Goal: Complete application form: Complete application form

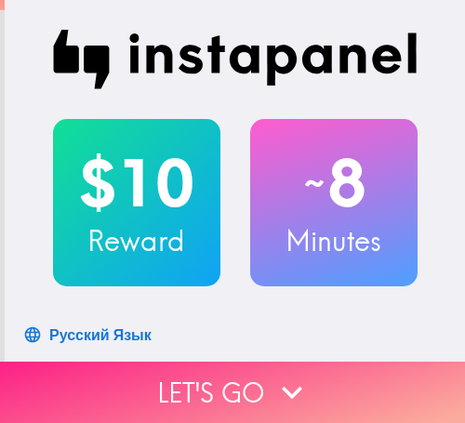
click at [123, 362] on button "Let's go" at bounding box center [232, 392] width 465 height 61
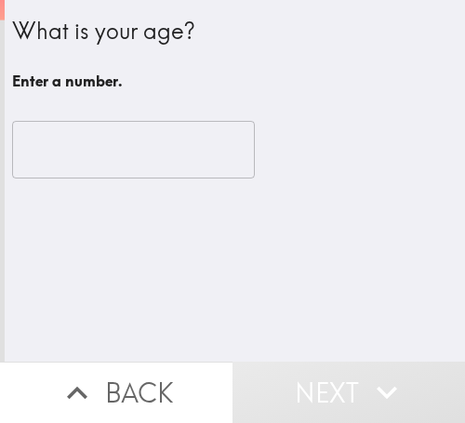
click at [133, 150] on input "number" at bounding box center [133, 150] width 243 height 58
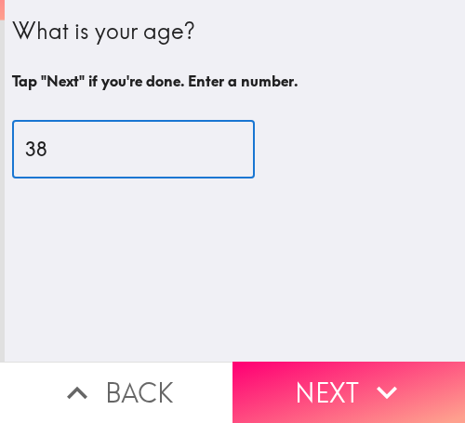
type input "38"
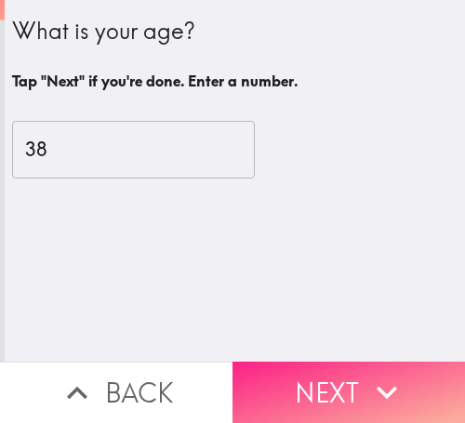
click at [415, 363] on button "Next" at bounding box center [349, 392] width 233 height 61
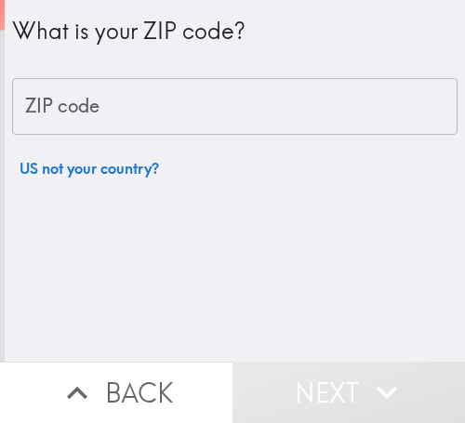
drag, startPoint x: 140, startPoint y: 112, endPoint x: 0, endPoint y: 128, distance: 140.5
click at [139, 112] on input "ZIP code" at bounding box center [235, 107] width 446 height 58
paste input "32811"
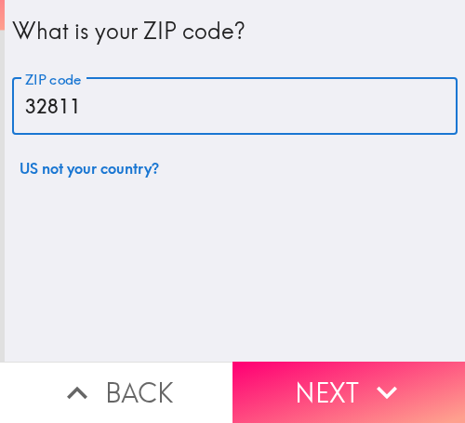
type input "32811"
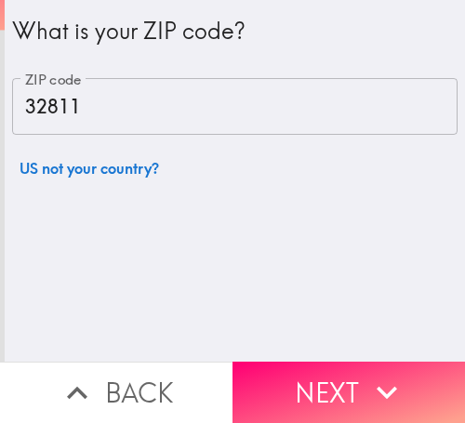
drag, startPoint x: 375, startPoint y: 368, endPoint x: 263, endPoint y: 332, distance: 117.2
click at [370, 372] on icon "button" at bounding box center [387, 392] width 41 height 41
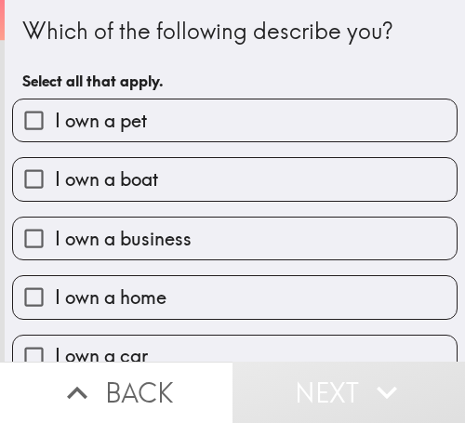
click at [93, 114] on span "I own a pet" at bounding box center [101, 121] width 92 height 26
click at [55, 114] on input "I own a pet" at bounding box center [34, 121] width 42 height 42
checkbox input "true"
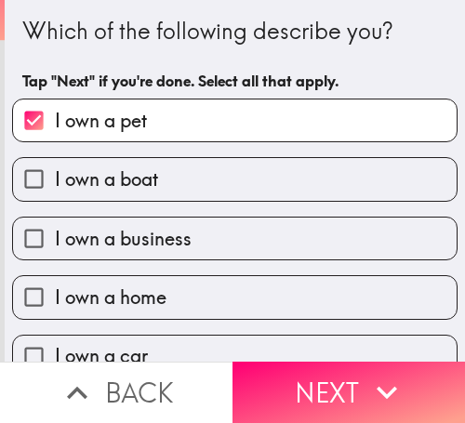
click at [160, 175] on label "I own a boat" at bounding box center [235, 179] width 444 height 42
click at [55, 175] on input "I own a boat" at bounding box center [34, 179] width 42 height 42
checkbox input "true"
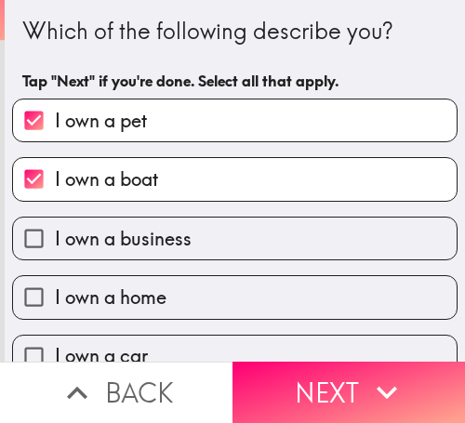
click at [171, 227] on span "I own a business" at bounding box center [123, 239] width 137 height 26
click at [55, 227] on input "I own a business" at bounding box center [34, 239] width 42 height 42
checkbox input "true"
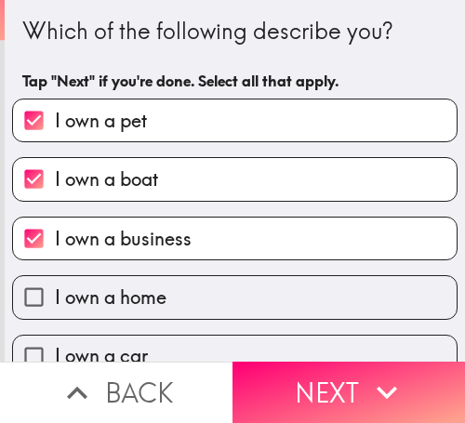
click at [209, 287] on label "I own a home" at bounding box center [235, 297] width 444 height 42
click at [55, 287] on input "I own a home" at bounding box center [34, 297] width 42 height 42
checkbox input "true"
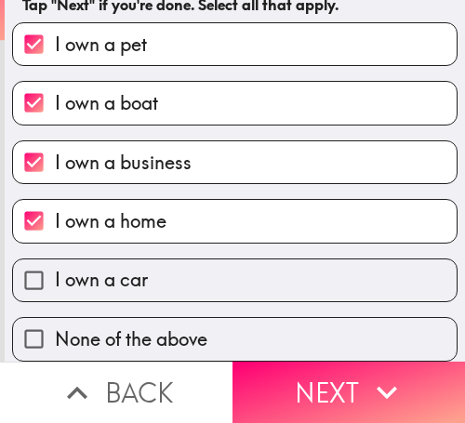
scroll to position [90, 0]
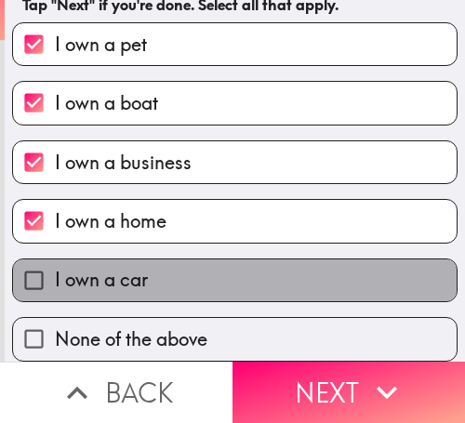
click at [249, 264] on label "I own a car" at bounding box center [235, 281] width 444 height 42
click at [55, 264] on input "I own a car" at bounding box center [34, 281] width 42 height 42
checkbox input "true"
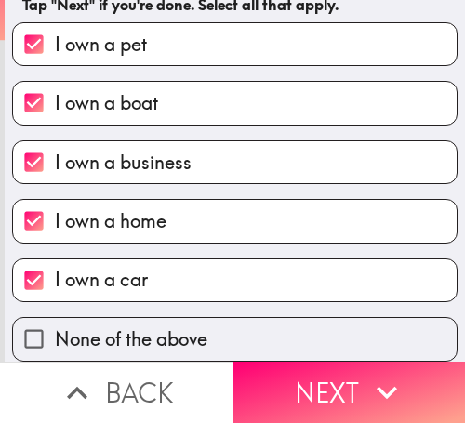
click at [320, 380] on button "Next" at bounding box center [349, 392] width 233 height 61
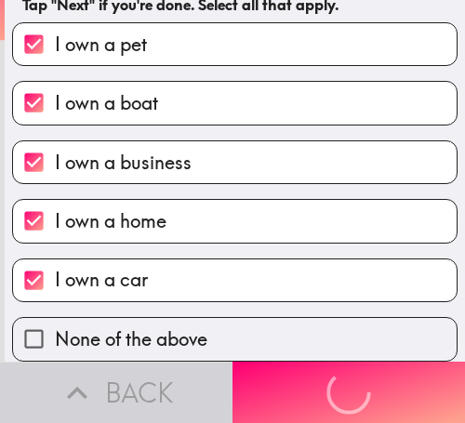
scroll to position [0, 0]
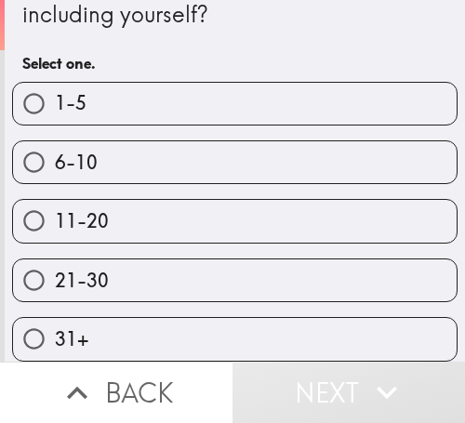
scroll to position [62, 0]
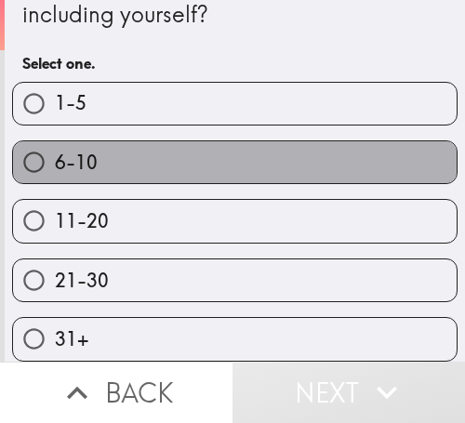
click at [253, 160] on label "6-10" at bounding box center [235, 162] width 444 height 42
click at [55, 160] on input "6-10" at bounding box center [34, 162] width 42 height 42
radio input "true"
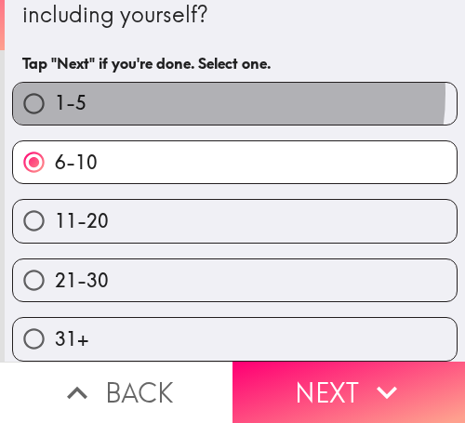
drag, startPoint x: 204, startPoint y: 80, endPoint x: 6, endPoint y: 97, distance: 199.0
click at [201, 83] on label "1-5" at bounding box center [235, 104] width 444 height 42
click at [55, 83] on input "1-5" at bounding box center [34, 104] width 42 height 42
radio input "true"
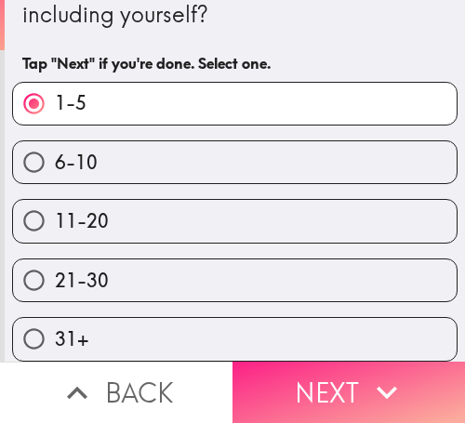
click at [323, 362] on button "Next" at bounding box center [349, 392] width 233 height 61
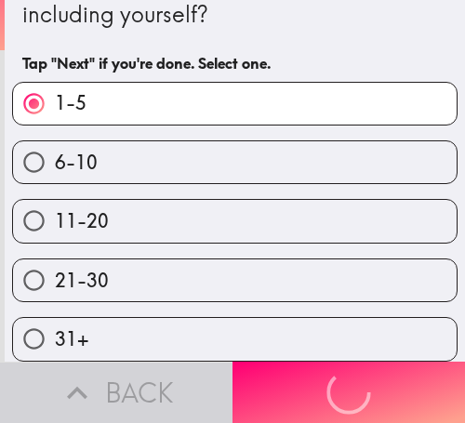
scroll to position [0, 0]
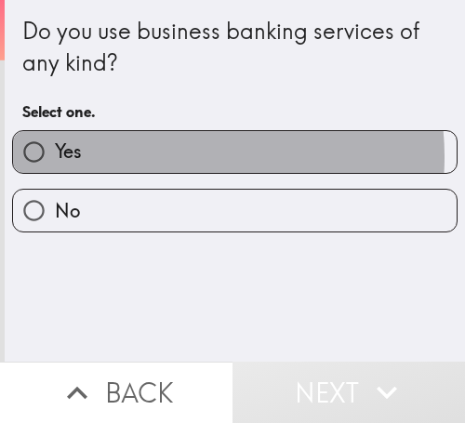
drag, startPoint x: 167, startPoint y: 157, endPoint x: 147, endPoint y: 156, distance: 19.6
click at [162, 156] on label "Yes" at bounding box center [235, 152] width 444 height 42
click at [55, 156] on input "Yes" at bounding box center [34, 152] width 42 height 42
radio input "true"
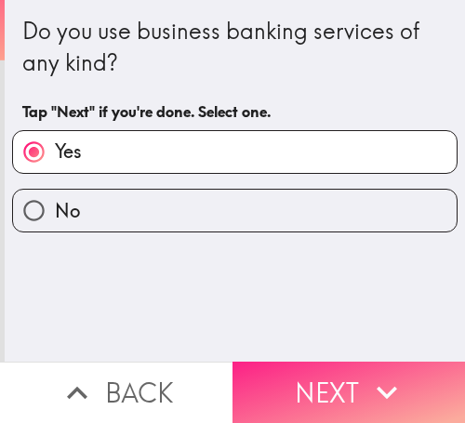
click at [322, 370] on button "Next" at bounding box center [349, 392] width 233 height 61
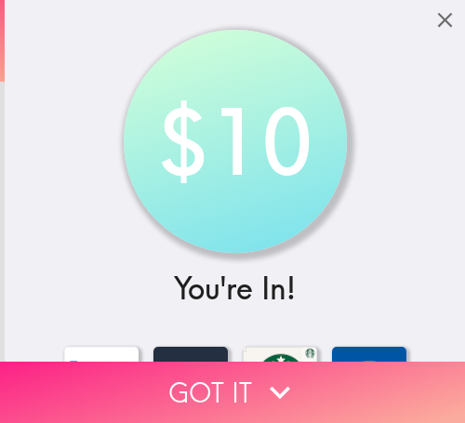
click at [228, 362] on button "Got it" at bounding box center [232, 392] width 465 height 61
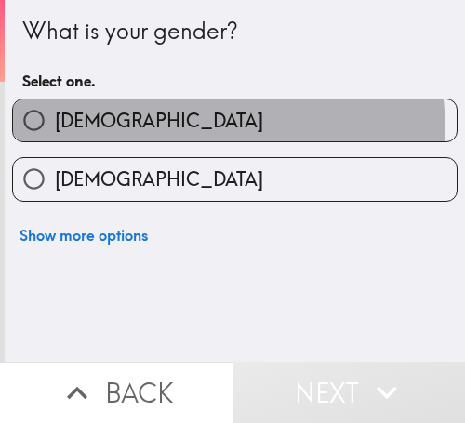
click at [142, 133] on label "[DEMOGRAPHIC_DATA]" at bounding box center [235, 121] width 444 height 42
click at [55, 133] on input "[DEMOGRAPHIC_DATA]" at bounding box center [34, 121] width 42 height 42
radio input "true"
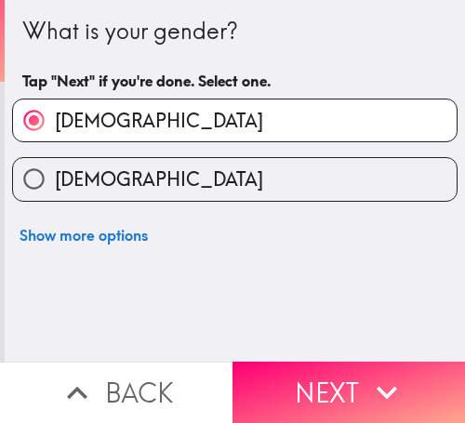
drag, startPoint x: 275, startPoint y: 157, endPoint x: 266, endPoint y: 162, distance: 10.4
click at [275, 157] on div "[DEMOGRAPHIC_DATA]" at bounding box center [235, 179] width 446 height 44
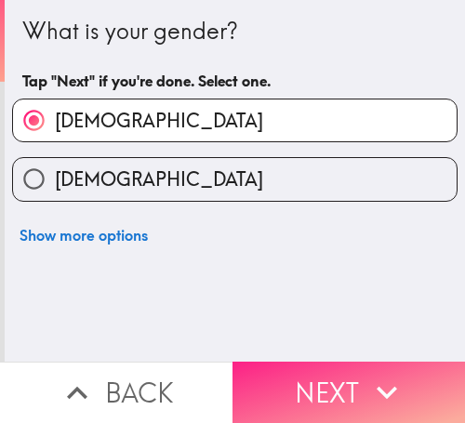
click at [385, 372] on icon "button" at bounding box center [387, 392] width 41 height 41
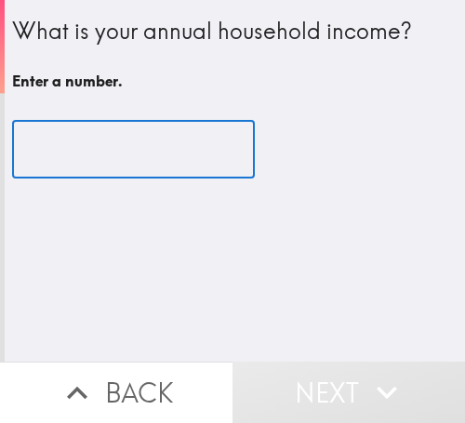
click at [189, 155] on input "number" at bounding box center [133, 150] width 243 height 58
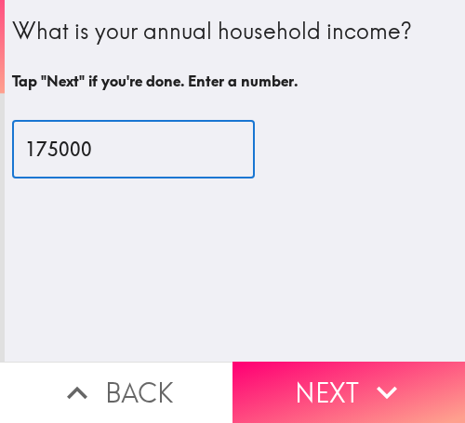
type input "175000"
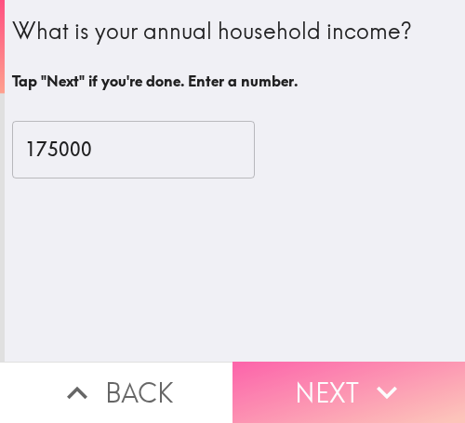
click at [358, 382] on button "Next" at bounding box center [349, 392] width 233 height 61
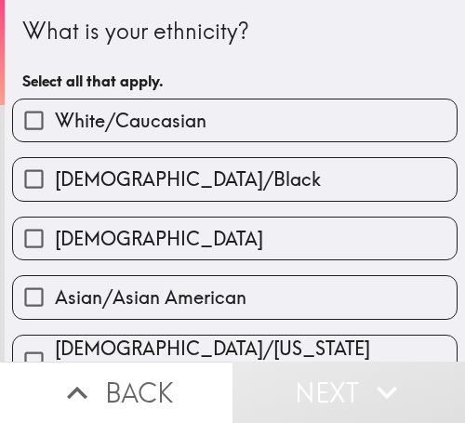
click at [329, 142] on div "[DEMOGRAPHIC_DATA]/Black" at bounding box center [227, 171] width 461 height 59
click at [244, 131] on label "White/Caucasian" at bounding box center [235, 121] width 444 height 42
click at [55, 131] on input "White/Caucasian" at bounding box center [34, 121] width 42 height 42
checkbox input "true"
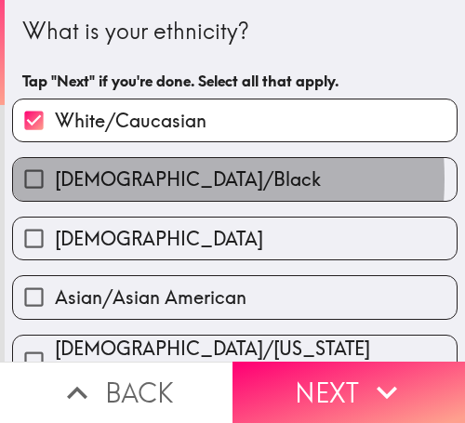
drag, startPoint x: 110, startPoint y: 179, endPoint x: 3, endPoint y: 181, distance: 107.1
click at [68, 178] on span "[DEMOGRAPHIC_DATA]/Black" at bounding box center [188, 180] width 266 height 26
click at [55, 178] on input "[DEMOGRAPHIC_DATA]/Black" at bounding box center [34, 179] width 42 height 42
checkbox input "true"
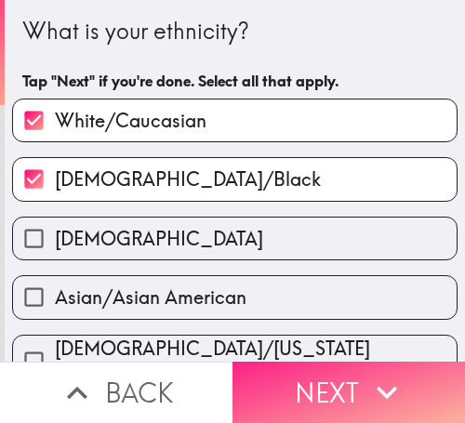
click at [353, 384] on button "Next" at bounding box center [349, 392] width 233 height 61
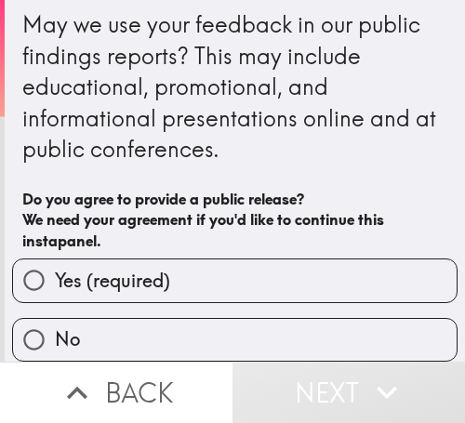
scroll to position [20, 0]
click at [283, 260] on label "Yes (required)" at bounding box center [235, 281] width 444 height 42
click at [55, 260] on input "Yes (required)" at bounding box center [34, 281] width 42 height 42
radio input "true"
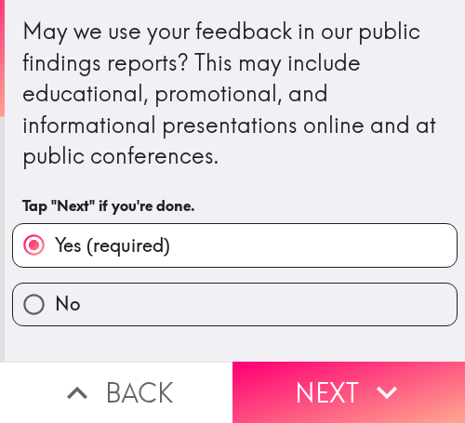
scroll to position [0, 0]
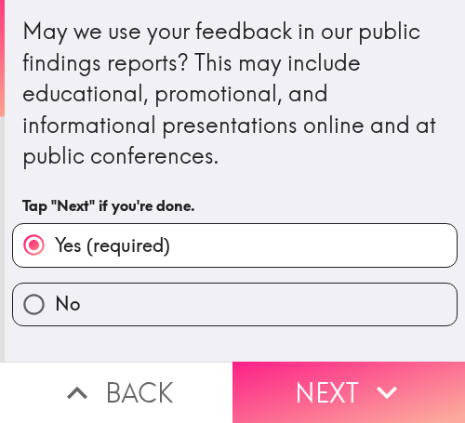
click at [354, 393] on button "Next" at bounding box center [349, 392] width 233 height 61
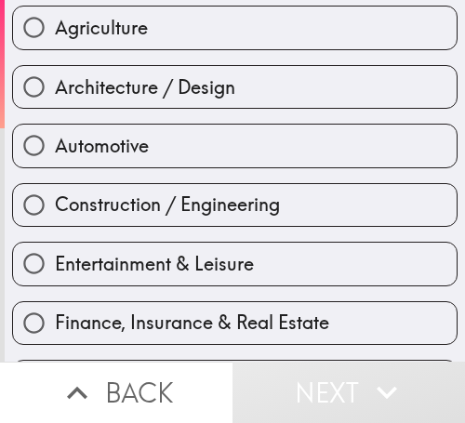
scroll to position [279, 0]
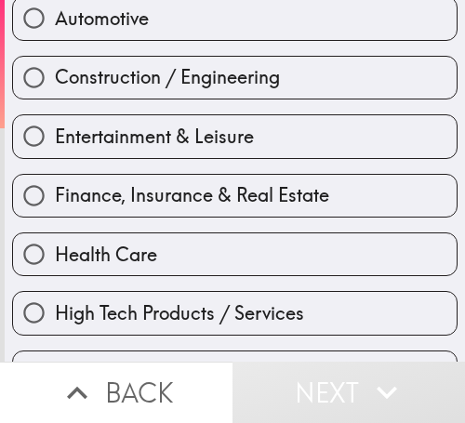
click at [160, 207] on span "Finance, Insurance & Real Estate" at bounding box center [192, 195] width 275 height 26
click at [55, 207] on input "Finance, Insurance & Real Estate" at bounding box center [34, 196] width 42 height 42
radio input "true"
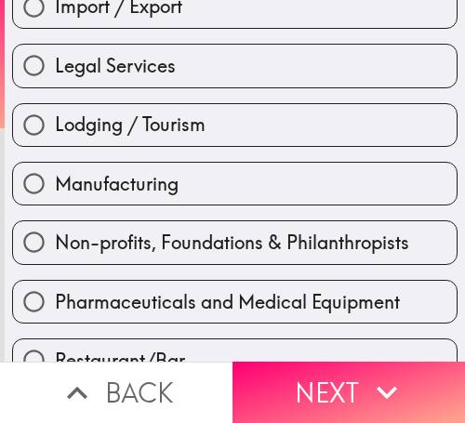
scroll to position [652, 0]
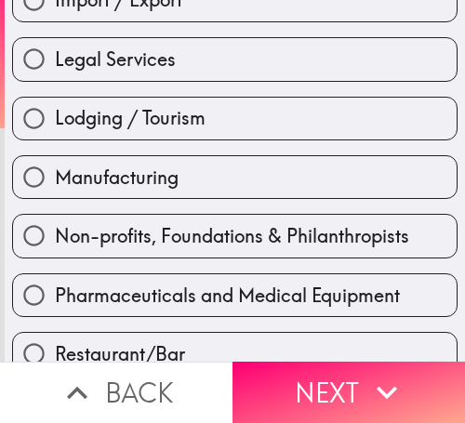
click at [216, 210] on div "Non-profits, Foundations & Philanthropists" at bounding box center [227, 228] width 461 height 59
click at [219, 195] on label "Manufacturing" at bounding box center [235, 177] width 444 height 42
click at [55, 195] on input "Manufacturing" at bounding box center [34, 177] width 42 height 42
radio input "true"
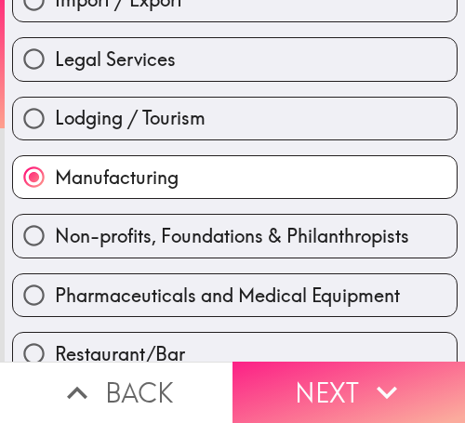
click at [350, 383] on button "Next" at bounding box center [349, 392] width 233 height 61
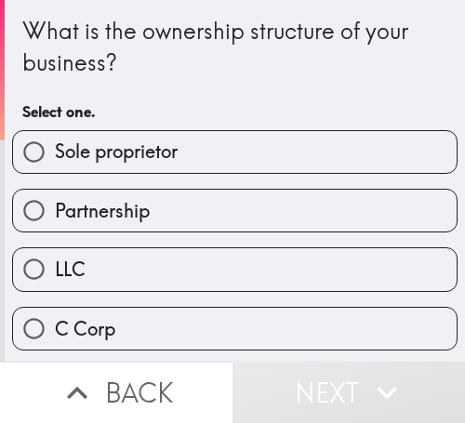
click at [209, 152] on label "Sole proprietor" at bounding box center [235, 152] width 444 height 42
click at [55, 152] on input "Sole proprietor" at bounding box center [34, 152] width 42 height 42
radio input "true"
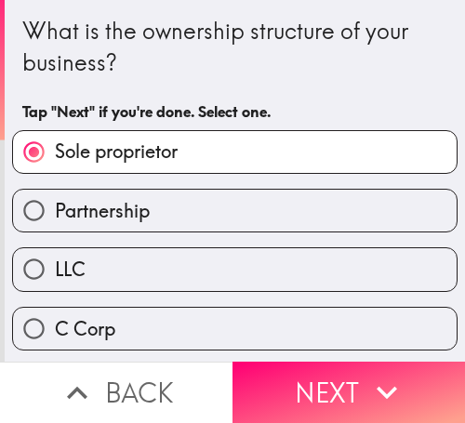
click at [242, 208] on label "Partnership" at bounding box center [235, 211] width 444 height 42
click at [55, 208] on input "Partnership" at bounding box center [34, 211] width 42 height 42
radio input "true"
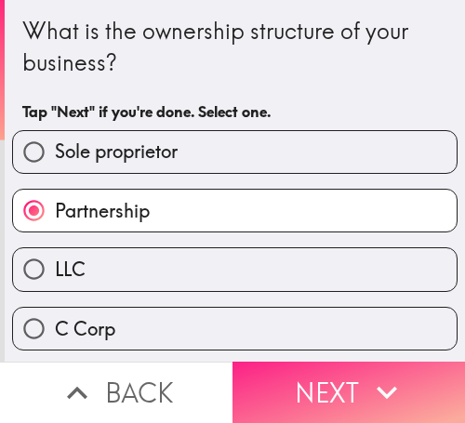
click at [328, 364] on button "Next" at bounding box center [349, 392] width 233 height 61
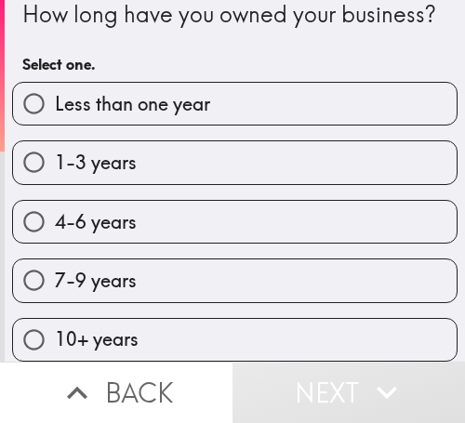
scroll to position [62, 0]
click at [181, 200] on div "4-6 years" at bounding box center [235, 222] width 446 height 44
click at [231, 158] on label "1-3 years" at bounding box center [235, 162] width 444 height 42
click at [55, 158] on input "1-3 years" at bounding box center [34, 162] width 42 height 42
radio input "true"
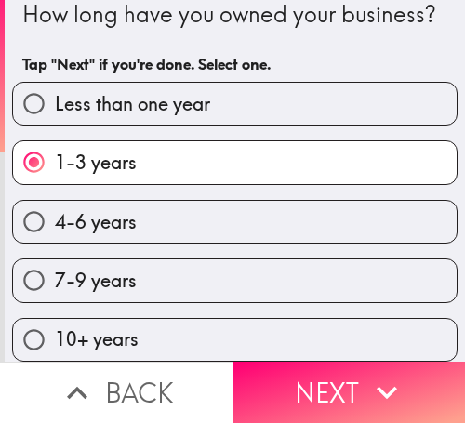
click at [262, 263] on label "7-9 years" at bounding box center [235, 281] width 444 height 42
click at [55, 263] on input "7-9 years" at bounding box center [34, 281] width 42 height 42
radio input "true"
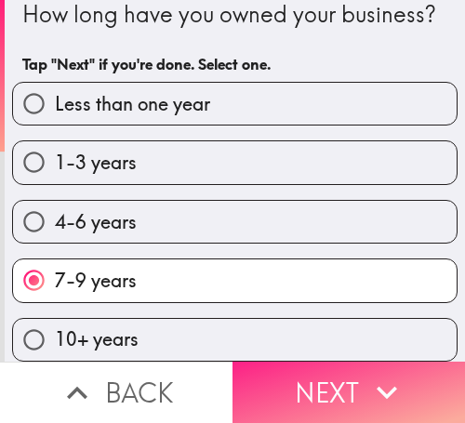
click at [334, 347] on div "10+ years" at bounding box center [235, 340] width 446 height 44
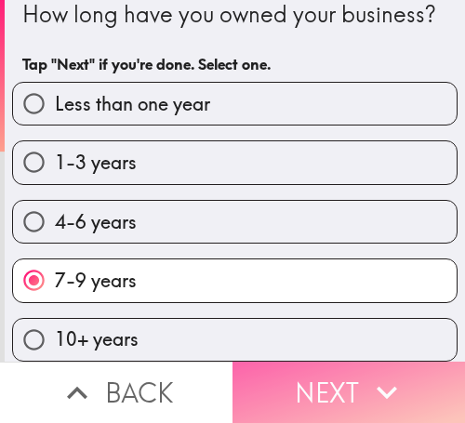
click at [351, 383] on button "Next" at bounding box center [349, 392] width 233 height 61
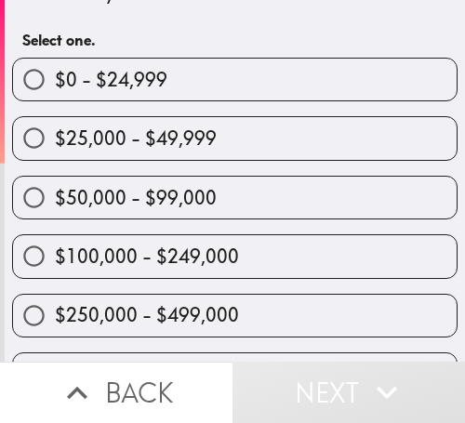
scroll to position [186, 0]
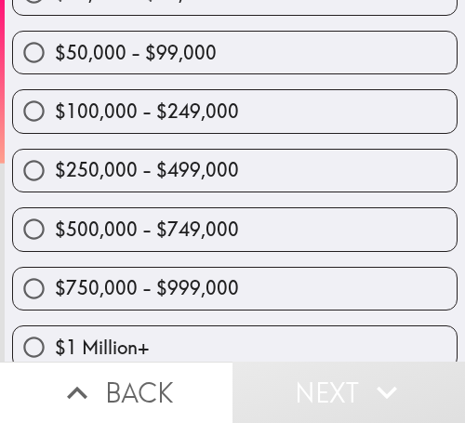
click at [110, 176] on span "$250,000 - $499,000" at bounding box center [147, 170] width 184 height 26
click at [55, 176] on input "$250,000 - $499,000" at bounding box center [34, 171] width 42 height 42
radio input "true"
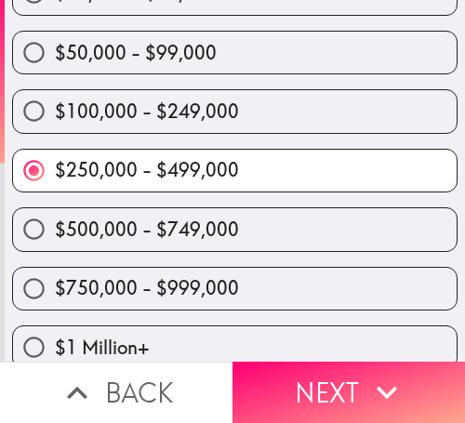
drag, startPoint x: 226, startPoint y: 226, endPoint x: 208, endPoint y: 200, distance: 31.5
click at [229, 226] on label "$500,000 - $749,000" at bounding box center [235, 229] width 444 height 42
click at [55, 226] on input "$500,000 - $749,000" at bounding box center [34, 229] width 42 height 42
radio input "true"
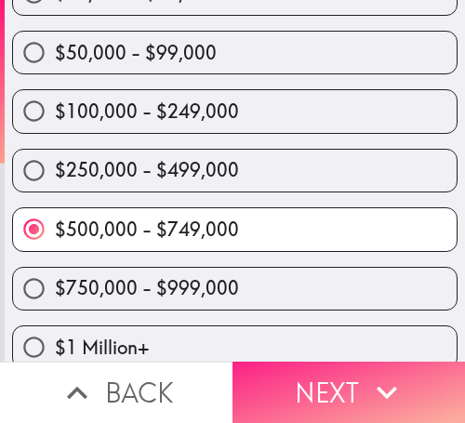
click at [369, 372] on icon "button" at bounding box center [387, 392] width 41 height 41
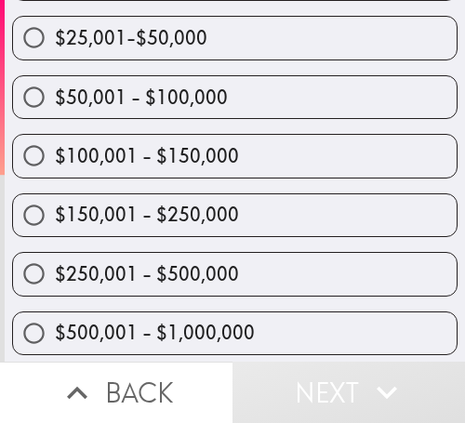
scroll to position [325, 0]
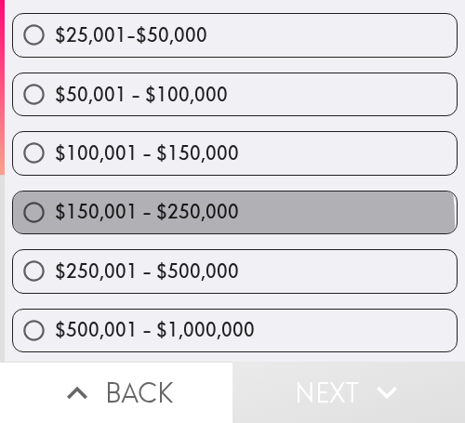
click at [225, 221] on span "$150,001 - $250,000" at bounding box center [147, 212] width 184 height 26
click at [55, 221] on input "$150,001 - $250,000" at bounding box center [34, 213] width 42 height 42
radio input "true"
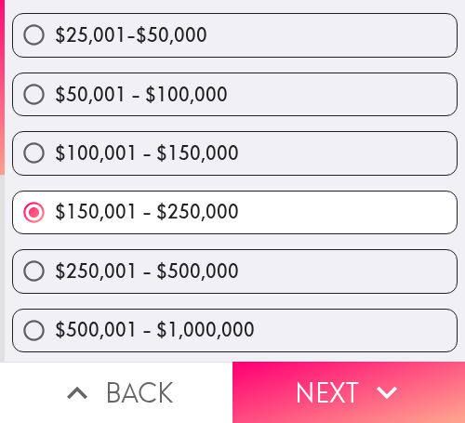
drag, startPoint x: 203, startPoint y: 277, endPoint x: 3, endPoint y: 267, distance: 200.4
click at [202, 277] on span "$250,001 - $500,000" at bounding box center [147, 272] width 184 height 26
click at [55, 277] on input "$250,001 - $500,000" at bounding box center [34, 271] width 42 height 42
radio input "true"
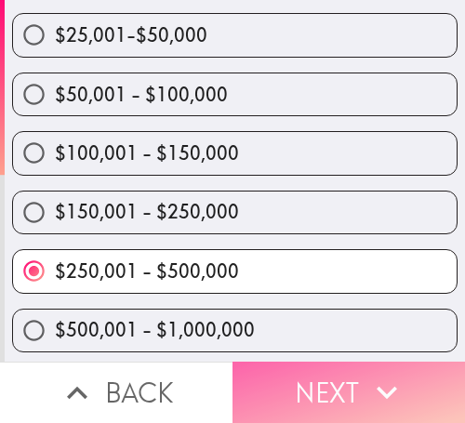
click at [349, 362] on button "Next" at bounding box center [349, 392] width 233 height 61
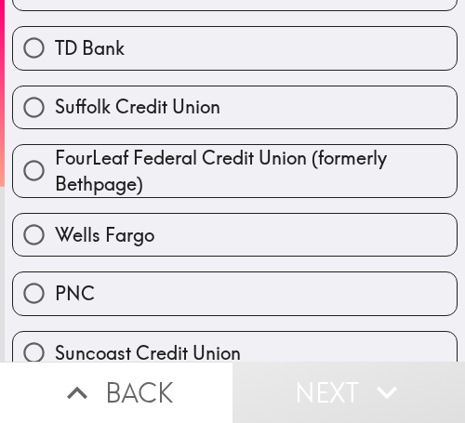
scroll to position [465, 0]
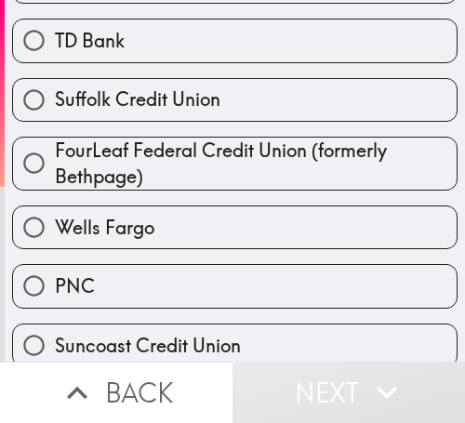
click at [156, 164] on span "FourLeaf Federal Credit Union (formerly Bethpage)" at bounding box center [256, 164] width 402 height 52
click at [55, 164] on input "FourLeaf Federal Credit Union (formerly Bethpage)" at bounding box center [34, 163] width 42 height 42
radio input "true"
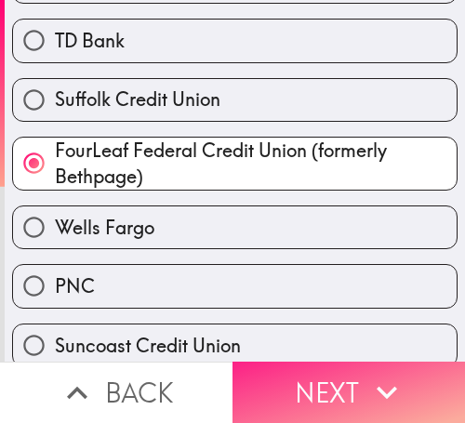
click at [356, 387] on button "Next" at bounding box center [349, 392] width 233 height 61
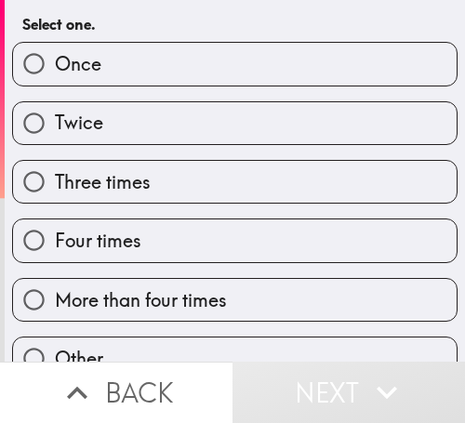
scroll to position [153, 0]
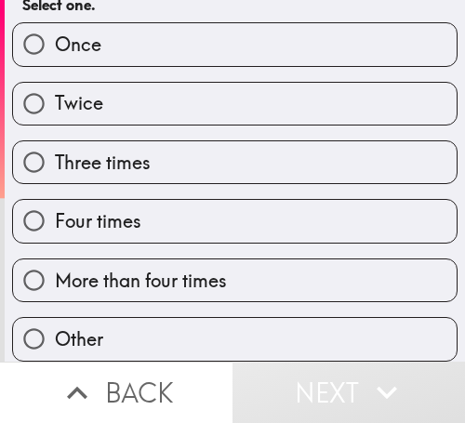
drag, startPoint x: 96, startPoint y: 208, endPoint x: 112, endPoint y: 219, distance: 19.4
click at [96, 208] on span "Four times" at bounding box center [98, 221] width 87 height 26
click at [55, 208] on input "Four times" at bounding box center [34, 221] width 42 height 42
radio input "true"
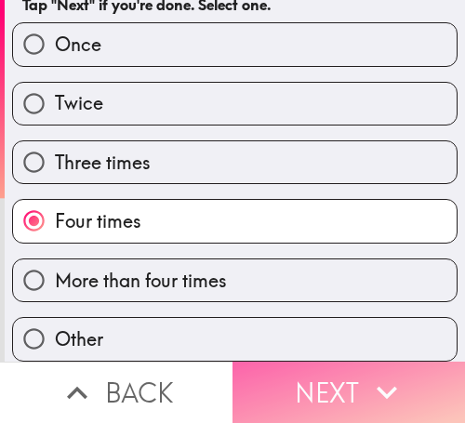
click at [332, 385] on button "Next" at bounding box center [349, 392] width 233 height 61
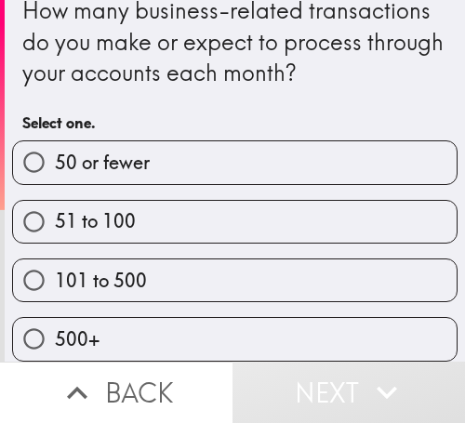
scroll to position [34, 0]
click at [206, 260] on label "101 to 500" at bounding box center [235, 281] width 444 height 42
click at [55, 260] on input "101 to 500" at bounding box center [34, 281] width 42 height 42
radio input "true"
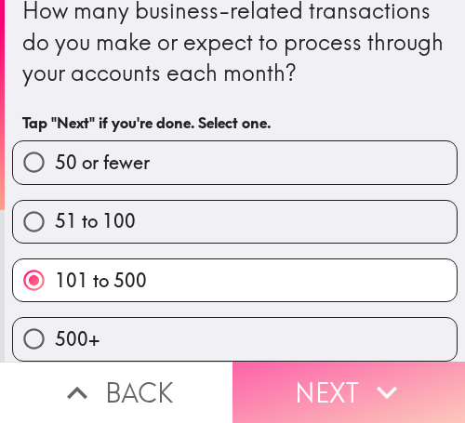
click at [341, 384] on button "Next" at bounding box center [349, 392] width 233 height 61
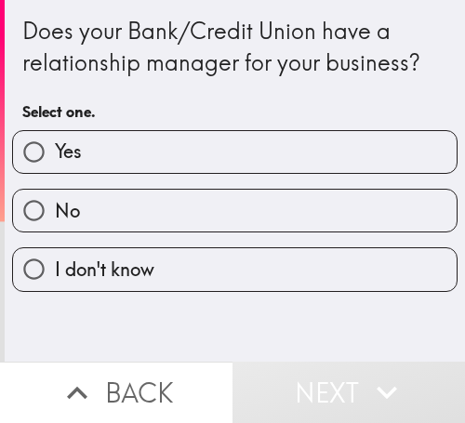
click at [289, 155] on label "Yes" at bounding box center [235, 152] width 444 height 42
click at [55, 155] on input "Yes" at bounding box center [34, 152] width 42 height 42
radio input "true"
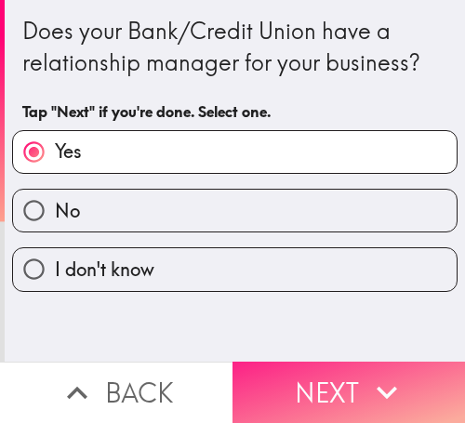
click at [347, 362] on button "Next" at bounding box center [349, 392] width 233 height 61
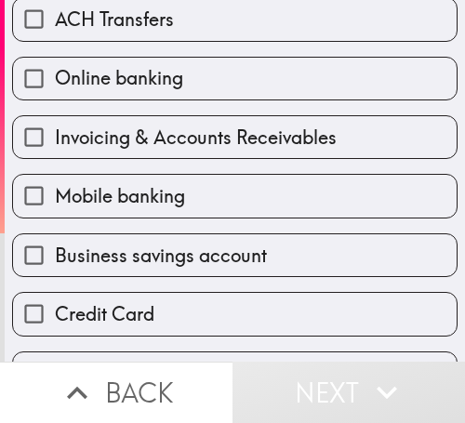
scroll to position [372, 0]
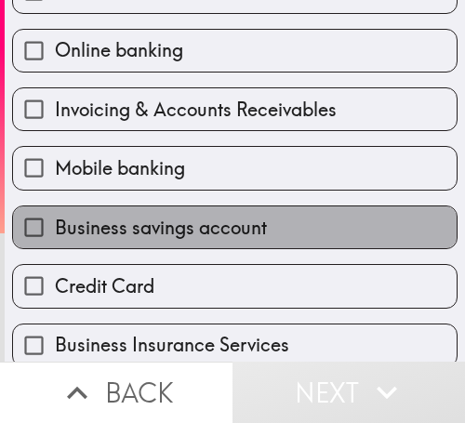
drag, startPoint x: 230, startPoint y: 243, endPoint x: 231, endPoint y: 222, distance: 21.4
click at [229, 243] on label "Business savings account" at bounding box center [235, 228] width 444 height 42
click at [55, 243] on input "Business savings account" at bounding box center [34, 228] width 42 height 42
checkbox input "true"
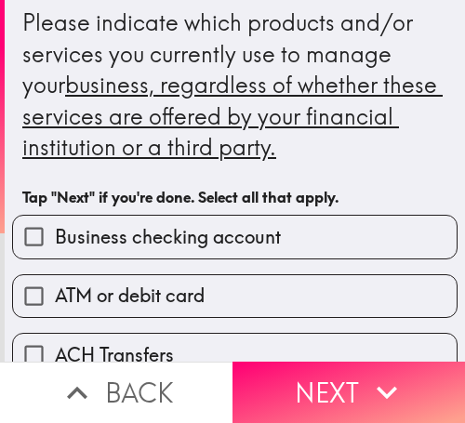
scroll to position [0, 0]
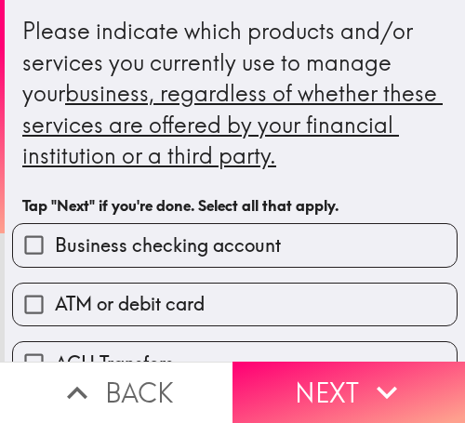
click at [192, 237] on span "Business checking account" at bounding box center [168, 246] width 226 height 26
click at [55, 237] on input "Business checking account" at bounding box center [34, 245] width 42 height 42
checkbox input "true"
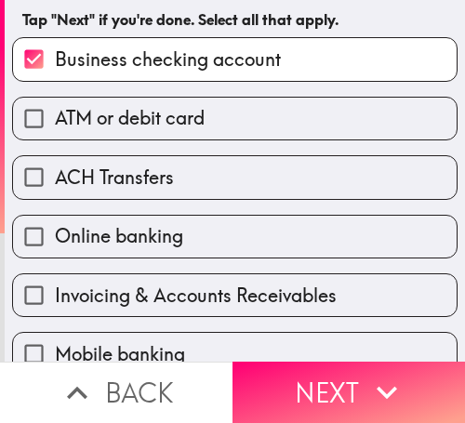
click at [212, 187] on label "ACH Transfers" at bounding box center [235, 177] width 444 height 42
click at [55, 187] on input "ACH Transfers" at bounding box center [34, 177] width 42 height 42
checkbox input "true"
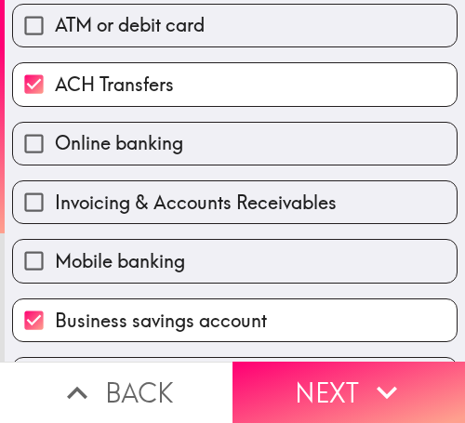
drag, startPoint x: 216, startPoint y: 201, endPoint x: 226, endPoint y: 187, distance: 17.3
click at [215, 201] on span "Invoicing & Accounts Receivables" at bounding box center [196, 203] width 282 height 26
click at [55, 201] on input "Invoicing & Accounts Receivables" at bounding box center [34, 202] width 42 height 42
checkbox input "true"
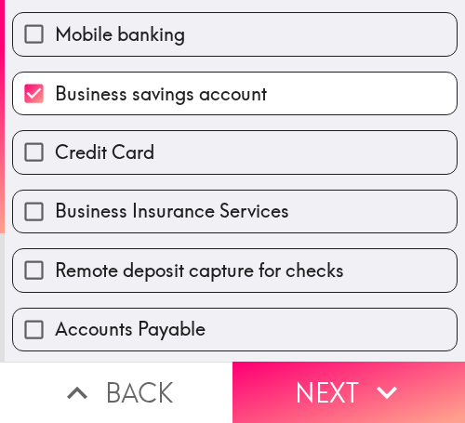
scroll to position [558, 0]
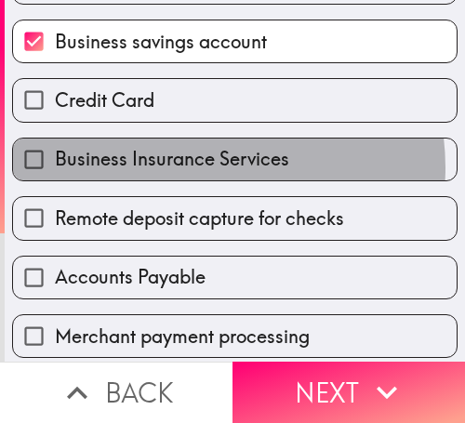
click at [195, 168] on span "Business Insurance Services" at bounding box center [172, 159] width 235 height 26
click at [55, 168] on input "Business Insurance Services" at bounding box center [34, 160] width 42 height 42
checkbox input "true"
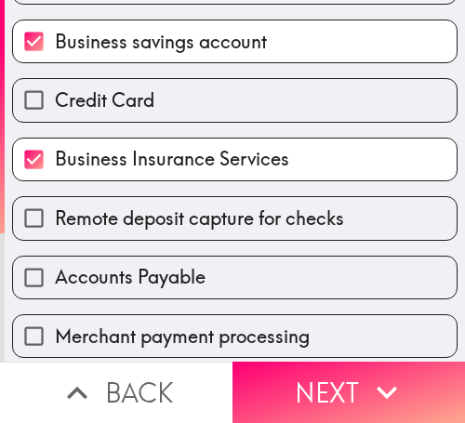
click at [187, 226] on span "Remote deposit capture for checks" at bounding box center [199, 219] width 289 height 26
click at [55, 226] on input "Remote deposit capture for checks" at bounding box center [34, 218] width 42 height 42
checkbox input "true"
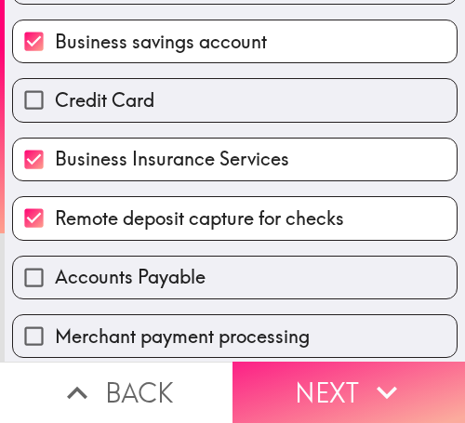
click at [351, 382] on button "Next" at bounding box center [349, 392] width 233 height 61
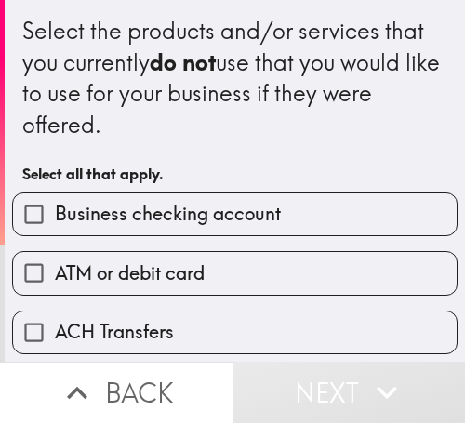
click at [240, 266] on label "ATM or debit card" at bounding box center [235, 273] width 444 height 42
click at [55, 266] on input "ATM or debit card" at bounding box center [34, 273] width 42 height 42
checkbox input "true"
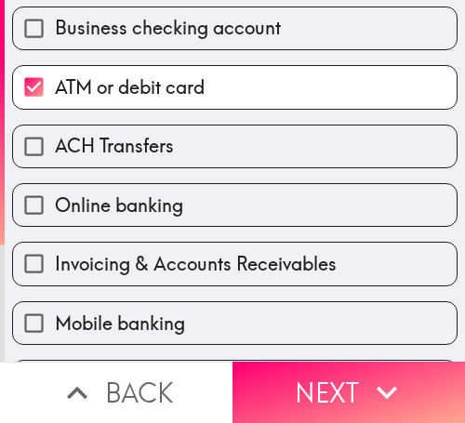
click at [195, 208] on label "Online banking" at bounding box center [235, 205] width 444 height 42
click at [55, 208] on input "Online banking" at bounding box center [34, 205] width 42 height 42
checkbox input "true"
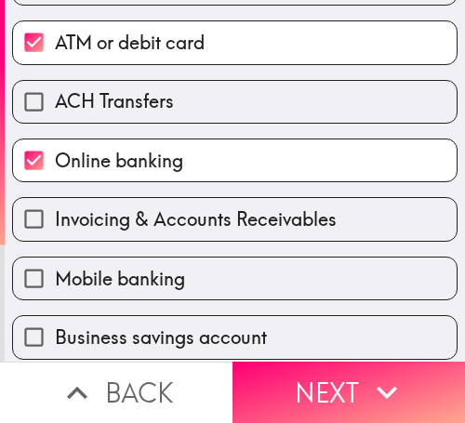
scroll to position [372, 0]
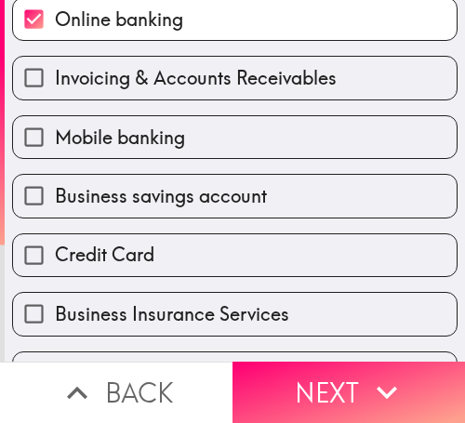
click at [153, 141] on span "Mobile banking" at bounding box center [120, 138] width 130 height 26
click at [55, 141] on input "Mobile banking" at bounding box center [34, 137] width 42 height 42
checkbox input "true"
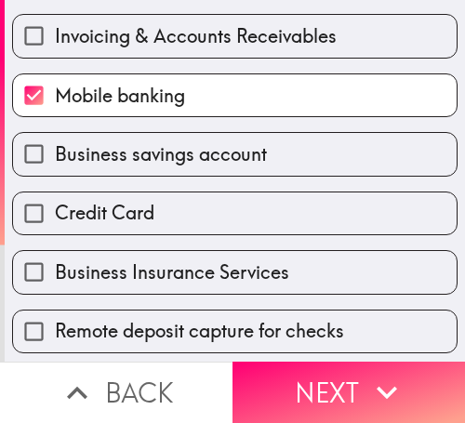
scroll to position [558, 0]
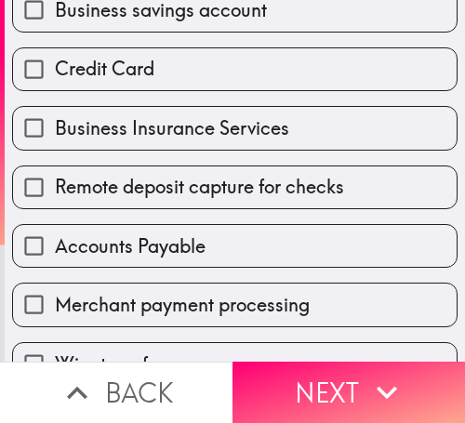
click at [174, 257] on span "Accounts Payable" at bounding box center [130, 247] width 151 height 26
click at [55, 257] on input "Accounts Payable" at bounding box center [34, 246] width 42 height 42
checkbox input "true"
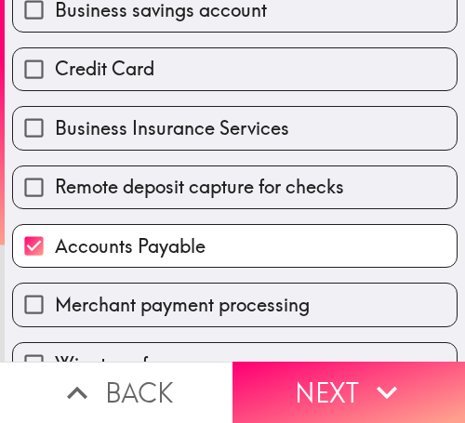
click at [181, 306] on span "Merchant payment processing" at bounding box center [182, 305] width 255 height 26
click at [55, 306] on input "Merchant payment processing" at bounding box center [34, 305] width 42 height 42
checkbox input "true"
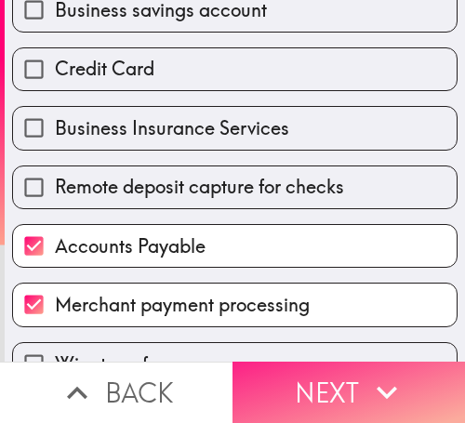
click at [367, 384] on icon "button" at bounding box center [387, 392] width 41 height 41
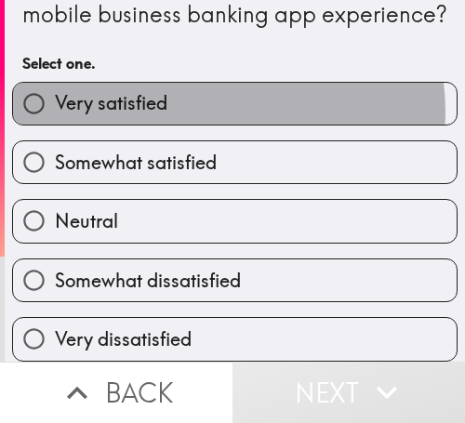
click at [209, 98] on label "Very satisfied" at bounding box center [235, 104] width 444 height 42
click at [55, 98] on input "Very satisfied" at bounding box center [34, 104] width 42 height 42
radio input "true"
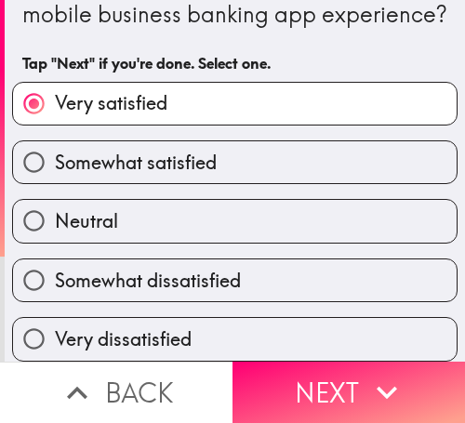
drag, startPoint x: 146, startPoint y: 150, endPoint x: 1, endPoint y: 143, distance: 145.3
click at [137, 150] on span "Somewhat satisfied" at bounding box center [136, 163] width 162 height 26
click at [55, 150] on input "Somewhat satisfied" at bounding box center [34, 162] width 42 height 42
radio input "true"
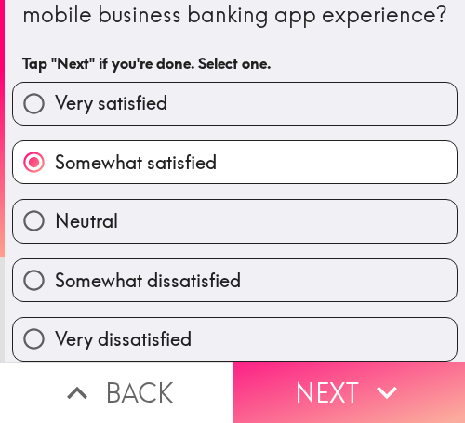
click at [305, 374] on button "Next" at bounding box center [349, 392] width 233 height 61
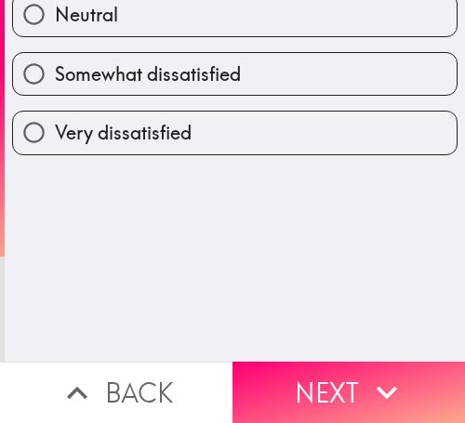
scroll to position [0, 0]
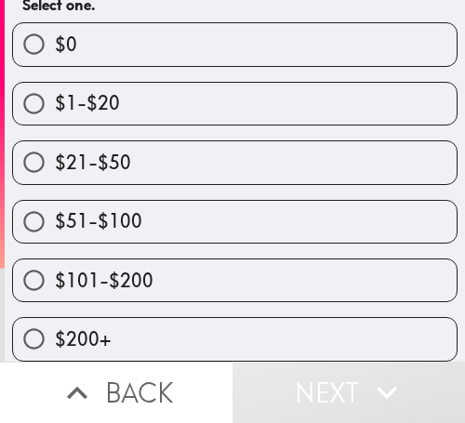
scroll to position [246, 0]
click at [192, 201] on label "$51-$100" at bounding box center [235, 222] width 444 height 42
click at [55, 201] on input "$51-$100" at bounding box center [34, 222] width 42 height 42
radio input "true"
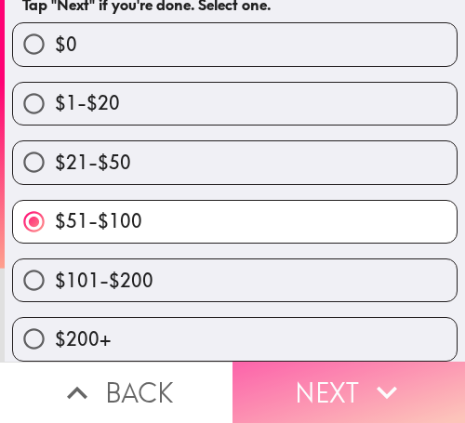
click at [373, 385] on icon "button" at bounding box center [387, 392] width 41 height 41
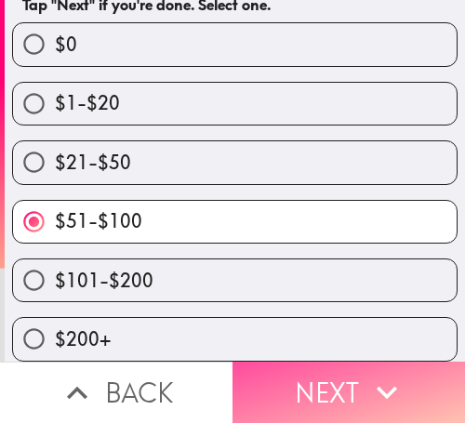
scroll to position [0, 0]
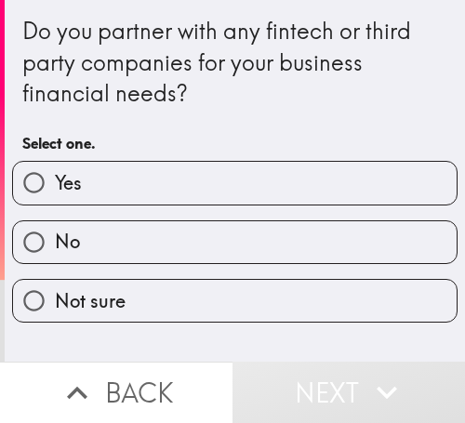
click at [234, 188] on label "Yes" at bounding box center [235, 183] width 444 height 42
click at [55, 188] on input "Yes" at bounding box center [34, 183] width 42 height 42
radio input "true"
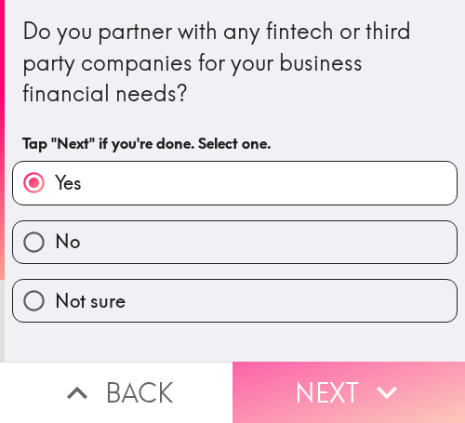
click at [393, 372] on icon "button" at bounding box center [387, 392] width 41 height 41
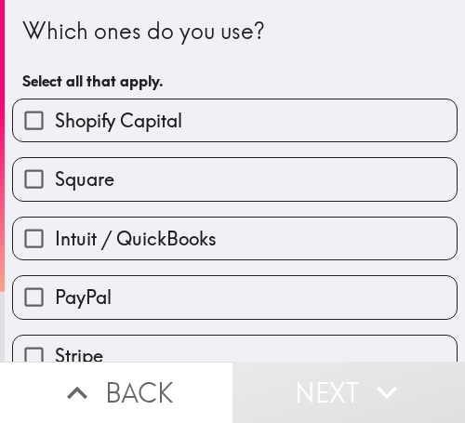
click at [245, 132] on label "Shopify Capital" at bounding box center [235, 121] width 444 height 42
click at [55, 132] on input "Shopify Capital" at bounding box center [34, 121] width 42 height 42
checkbox input "true"
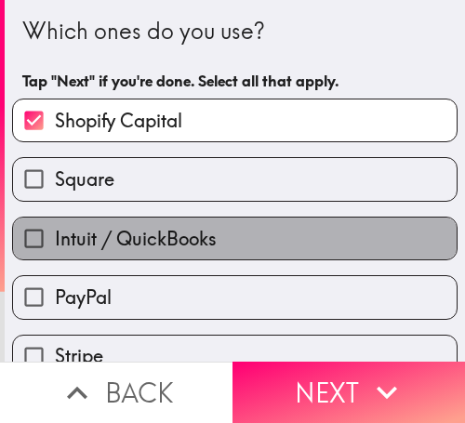
drag, startPoint x: 266, startPoint y: 223, endPoint x: 268, endPoint y: 240, distance: 16.9
click at [265, 223] on label "Intuit / QuickBooks" at bounding box center [235, 239] width 444 height 42
click at [55, 223] on input "Intuit / QuickBooks" at bounding box center [34, 239] width 42 height 42
checkbox input "true"
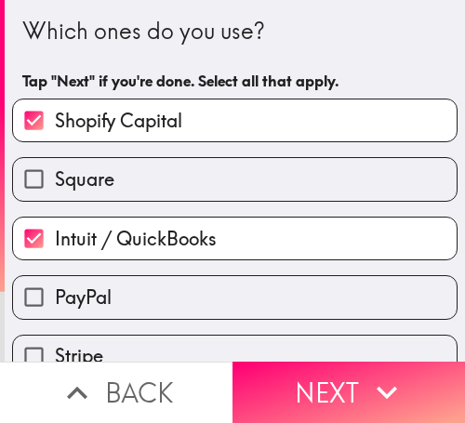
click at [243, 293] on label "PayPal" at bounding box center [235, 297] width 444 height 42
click at [55, 293] on input "PayPal" at bounding box center [34, 297] width 42 height 42
checkbox input "true"
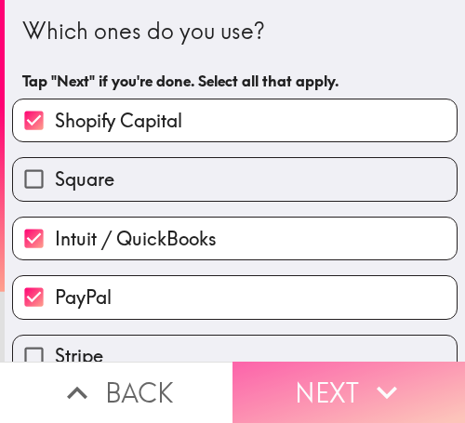
click at [371, 384] on icon "button" at bounding box center [387, 392] width 41 height 41
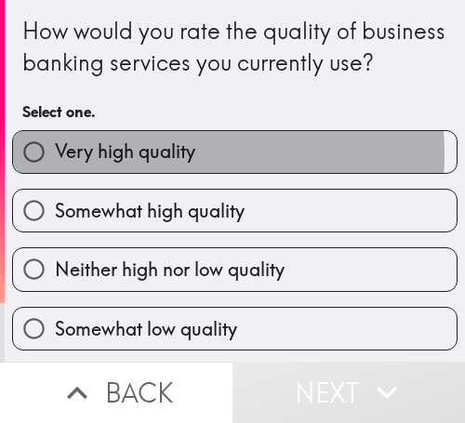
click at [126, 165] on span "Very high quality" at bounding box center [125, 152] width 141 height 26
click at [55, 173] on input "Very high quality" at bounding box center [34, 152] width 42 height 42
radio input "true"
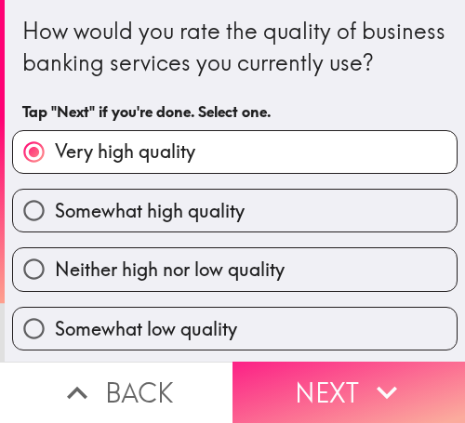
click at [331, 382] on button "Next" at bounding box center [349, 392] width 233 height 61
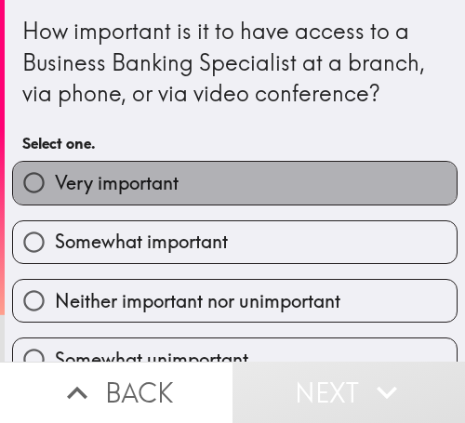
click at [268, 193] on label "Very important" at bounding box center [235, 183] width 444 height 42
click at [55, 193] on input "Very important" at bounding box center [34, 183] width 42 height 42
radio input "true"
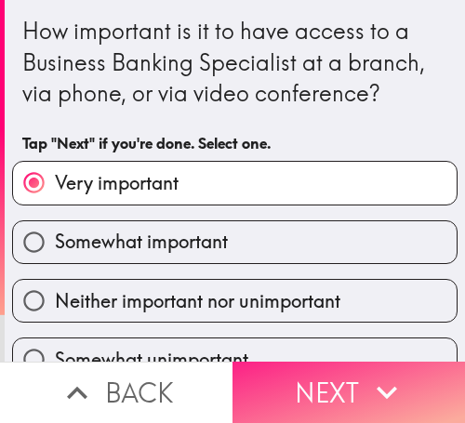
click at [389, 382] on icon "button" at bounding box center [387, 392] width 41 height 41
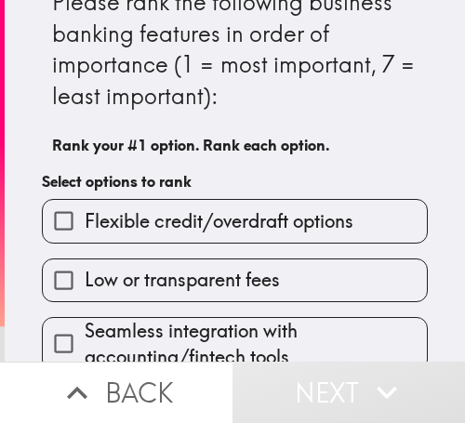
click at [287, 217] on span "Flexible credit/overdraft options" at bounding box center [219, 221] width 269 height 26
click at [85, 217] on input "Flexible credit/overdraft options" at bounding box center [64, 221] width 42 height 42
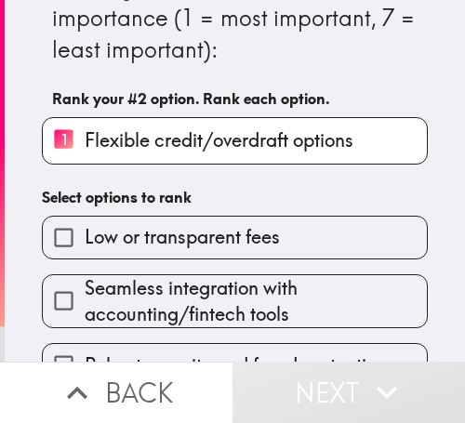
scroll to position [215, 0]
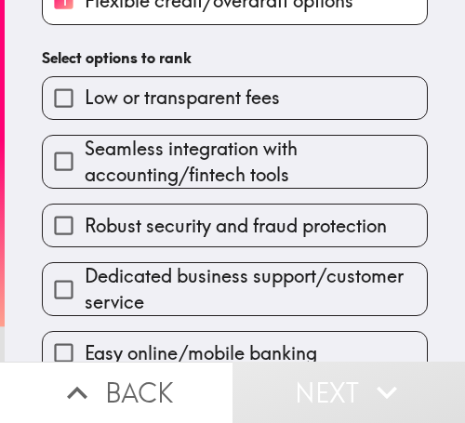
click at [276, 198] on div "Robust security and fraud protection" at bounding box center [227, 218] width 401 height 59
click at [256, 262] on div "Dedicated business support/customer service" at bounding box center [235, 289] width 386 height 54
click at [247, 304] on span "Dedicated business support/customer service" at bounding box center [256, 289] width 343 height 52
click at [85, 304] on input "Dedicated business support/customer service" at bounding box center [64, 290] width 42 height 42
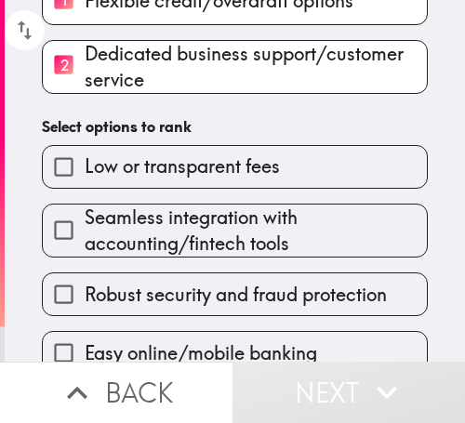
click at [227, 248] on span "Seamless integration with accounting/fintech tools" at bounding box center [256, 231] width 343 height 52
click at [85, 248] on input "Seamless integration with accounting/fintech tools" at bounding box center [64, 230] width 42 height 42
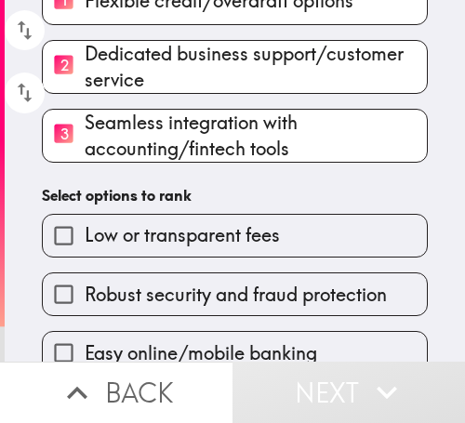
drag, startPoint x: 271, startPoint y: 211, endPoint x: 274, endPoint y: 231, distance: 19.7
click at [271, 212] on div "Low or transparent fees" at bounding box center [227, 228] width 401 height 59
click at [255, 308] on label "Robust security and fraud protection" at bounding box center [235, 295] width 384 height 42
click at [85, 308] on input "Robust security and fraud protection" at bounding box center [64, 295] width 42 height 42
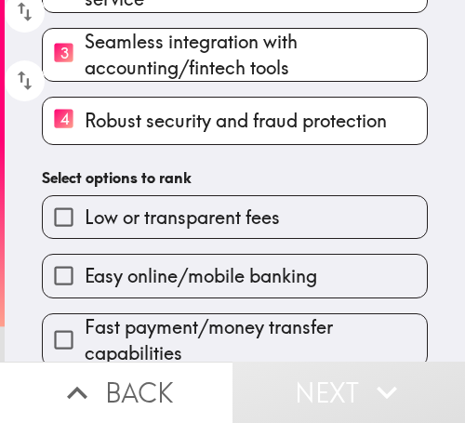
scroll to position [316, 0]
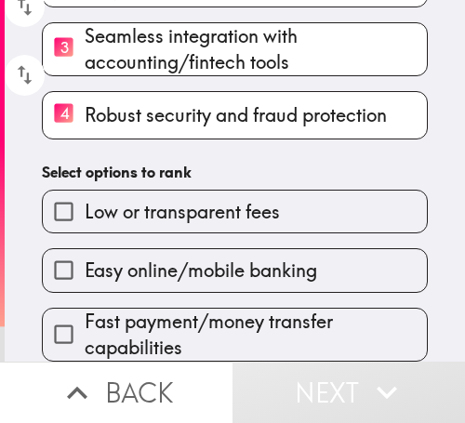
click at [256, 260] on span "Easy online/mobile banking" at bounding box center [201, 271] width 233 height 26
click at [85, 260] on input "Easy online/mobile banking" at bounding box center [64, 270] width 42 height 42
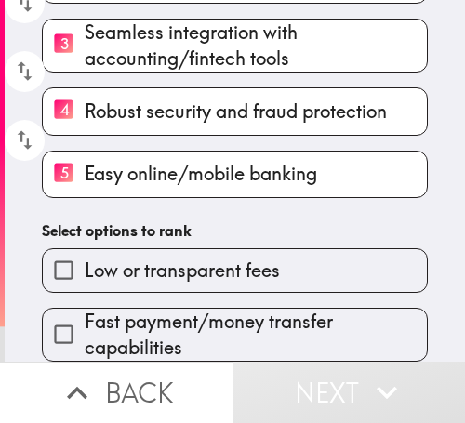
drag, startPoint x: 235, startPoint y: 325, endPoint x: 233, endPoint y: 312, distance: 13.2
click at [234, 325] on span "Fast payment/money transfer capabilities" at bounding box center [256, 335] width 343 height 52
click at [85, 325] on input "Fast payment/money transfer capabilities" at bounding box center [64, 335] width 42 height 42
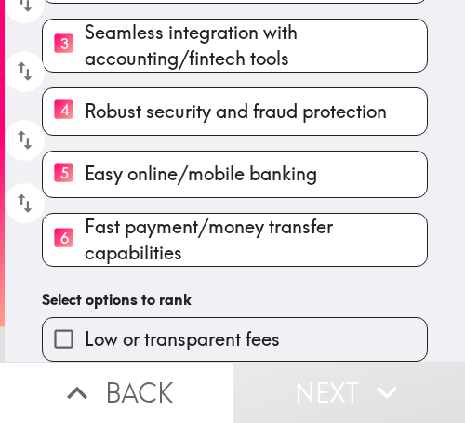
scroll to position [319, 0]
click at [202, 327] on span "Low or transparent fees" at bounding box center [182, 340] width 195 height 26
click at [85, 327] on input "Low or transparent fees" at bounding box center [64, 339] width 42 height 42
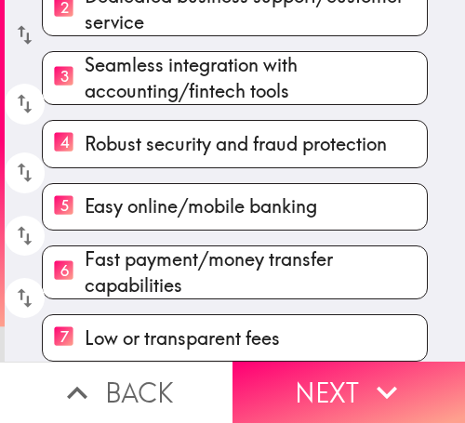
scroll to position [308, 0]
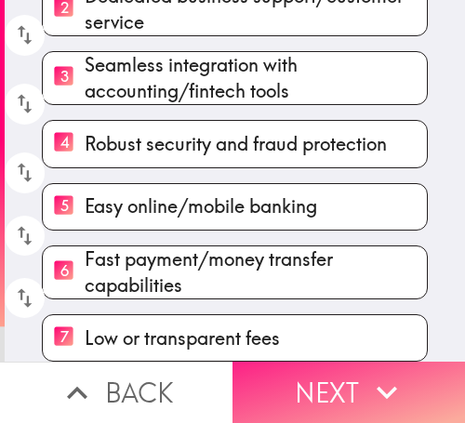
click at [327, 374] on button "Next" at bounding box center [349, 392] width 233 height 61
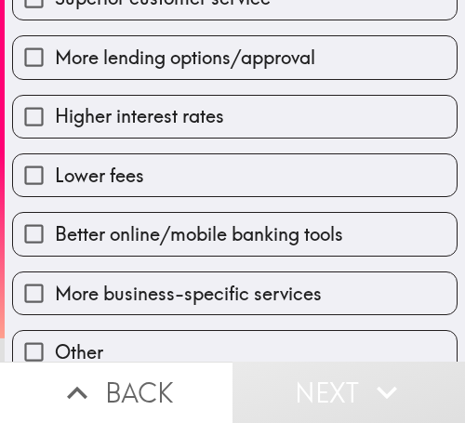
scroll to position [333, 0]
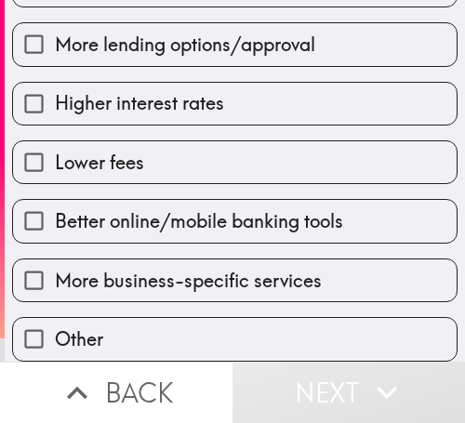
click at [228, 141] on label "Lower fees" at bounding box center [235, 162] width 444 height 42
click at [55, 141] on input "Lower fees" at bounding box center [34, 162] width 42 height 42
checkbox input "true"
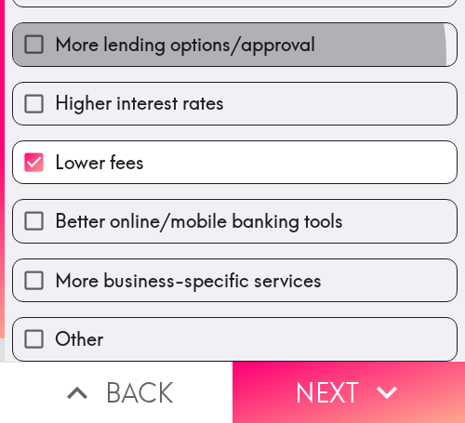
click at [221, 43] on span "More lending options/approval" at bounding box center [185, 45] width 261 height 26
click at [55, 43] on input "More lending options/approval" at bounding box center [34, 44] width 42 height 42
checkbox input "true"
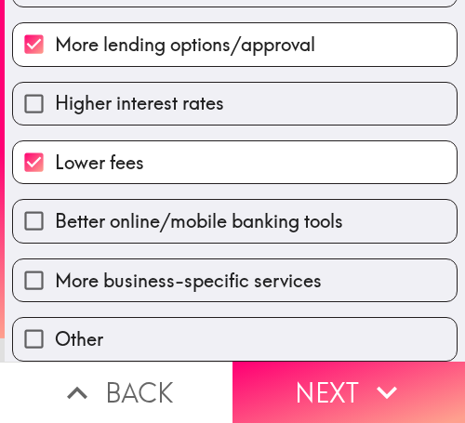
click at [222, 227] on div "Compatibility with accounting/fintech tools Superior customer service More lend…" at bounding box center [227, 125] width 461 height 472
click at [124, 268] on span "More business-specific services" at bounding box center [188, 281] width 267 height 26
click at [55, 267] on input "More business-specific services" at bounding box center [34, 281] width 42 height 42
checkbox input "true"
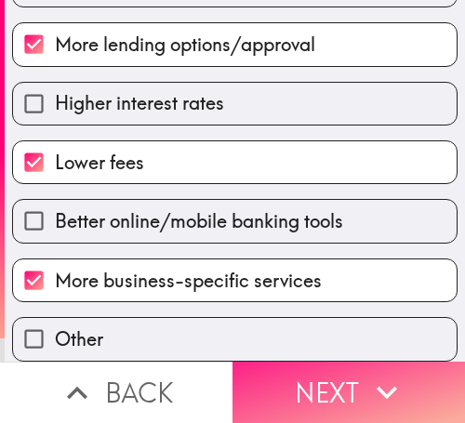
click at [384, 384] on icon "button" at bounding box center [387, 392] width 41 height 41
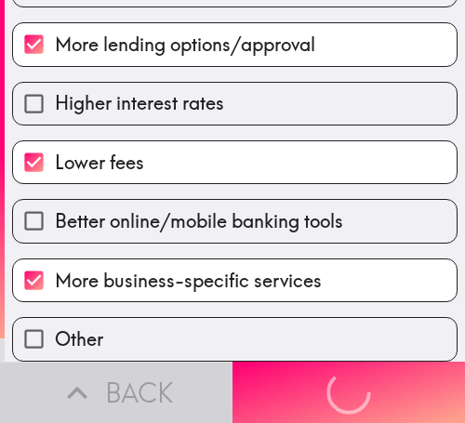
scroll to position [322, 0]
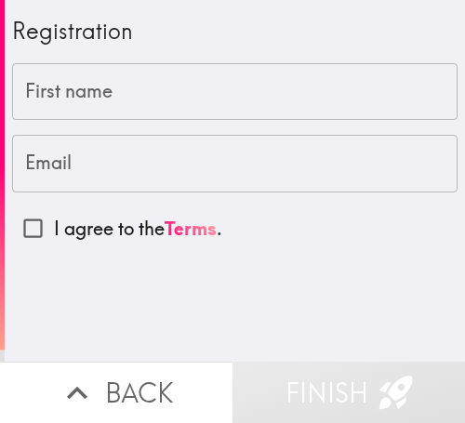
click at [211, 111] on input "First name" at bounding box center [235, 92] width 446 height 58
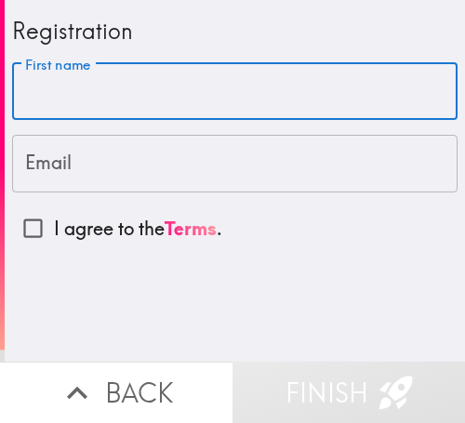
paste input "[PERSON_NAME]"
type input "[PERSON_NAME]"
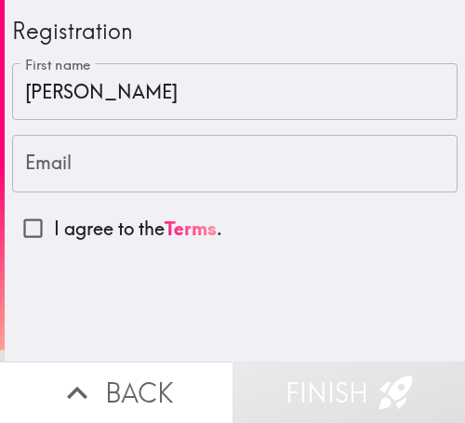
click at [153, 184] on input "Email" at bounding box center [235, 164] width 446 height 58
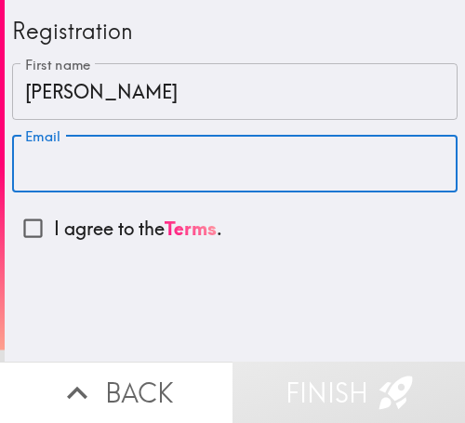
paste input "[EMAIL_ADDRESS][DOMAIN_NAME]"
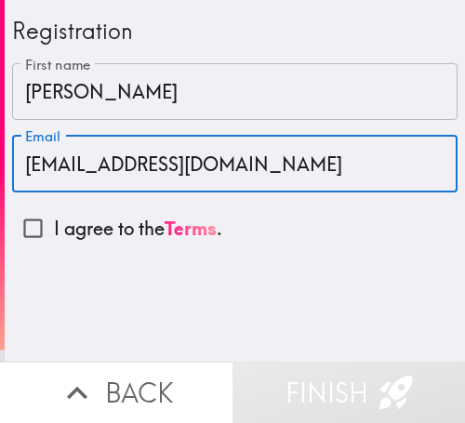
type input "[EMAIL_ADDRESS][DOMAIN_NAME]"
click at [54, 236] on p "I agree to the Terms ." at bounding box center [138, 229] width 168 height 26
click at [54, 236] on input "I agree to the Terms ." at bounding box center [33, 229] width 42 height 42
checkbox input "true"
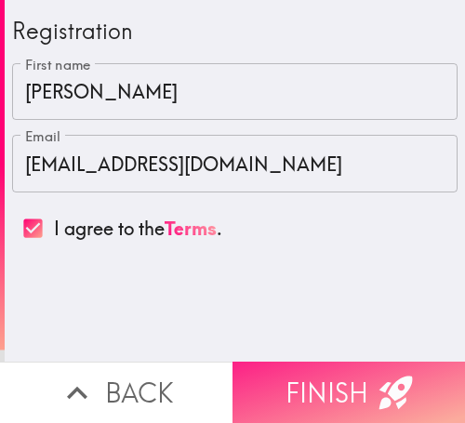
click at [328, 365] on button "Finish" at bounding box center [349, 392] width 233 height 61
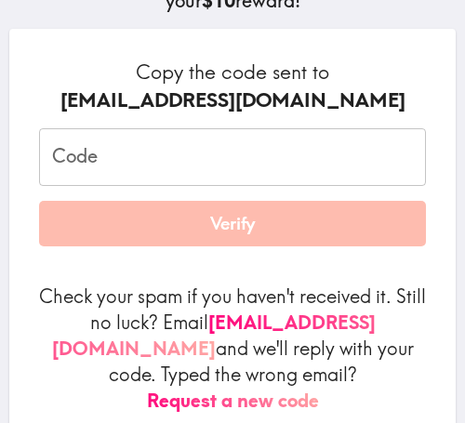
scroll to position [279, 0]
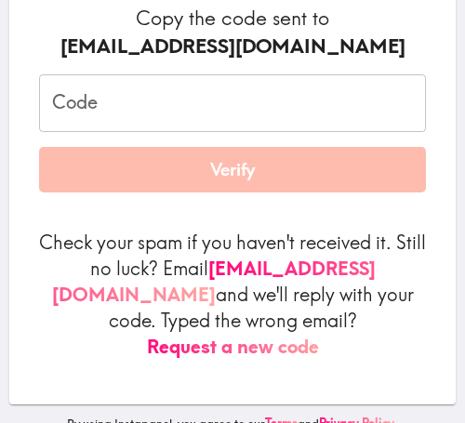
click at [238, 108] on input "Code" at bounding box center [232, 103] width 387 height 58
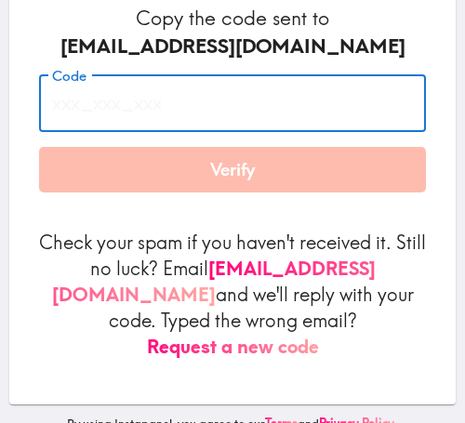
paste input "jQN_ekK_mYg"
type input "jQN_ekK_mYg"
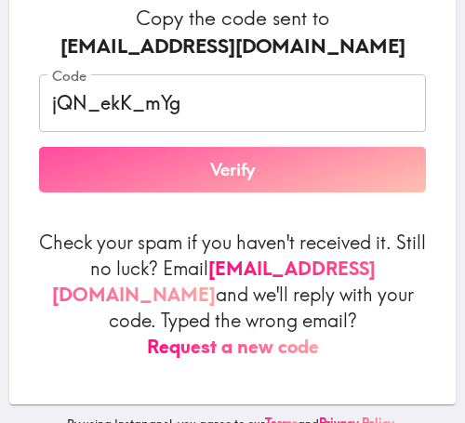
click at [260, 168] on button "Verify" at bounding box center [232, 170] width 387 height 47
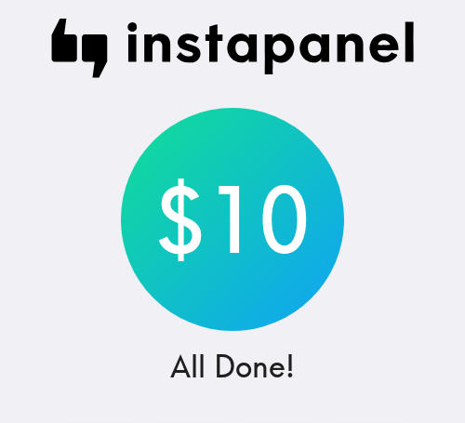
scroll to position [0, 0]
